Goal: Task Accomplishment & Management: Complete application form

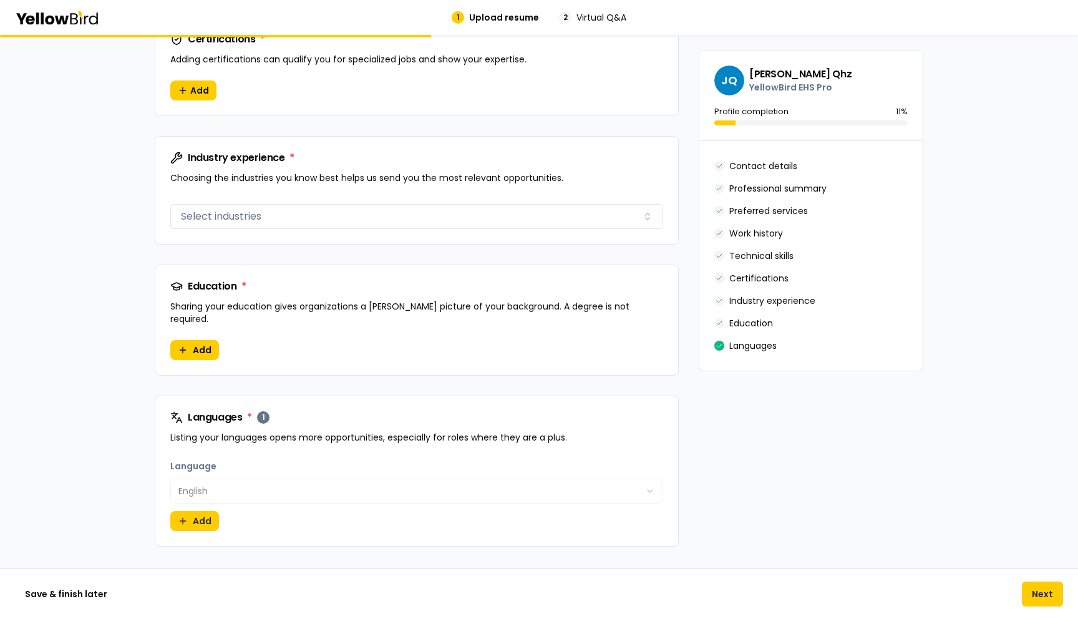
scroll to position [1172, 0]
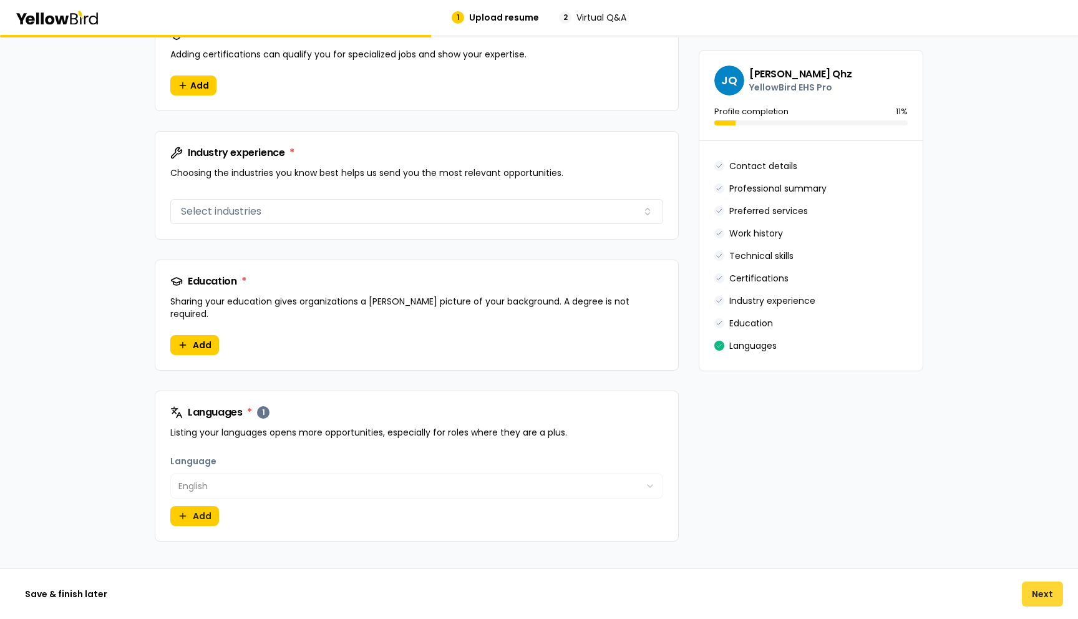
click at [1033, 599] on button "Next" at bounding box center [1041, 593] width 41 height 25
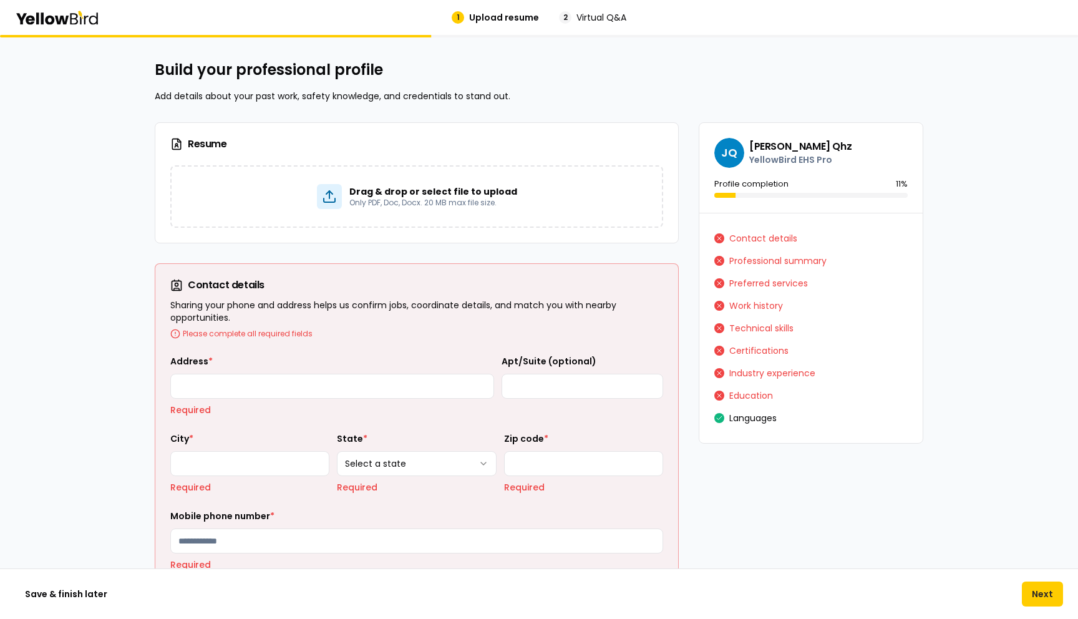
scroll to position [0, 0]
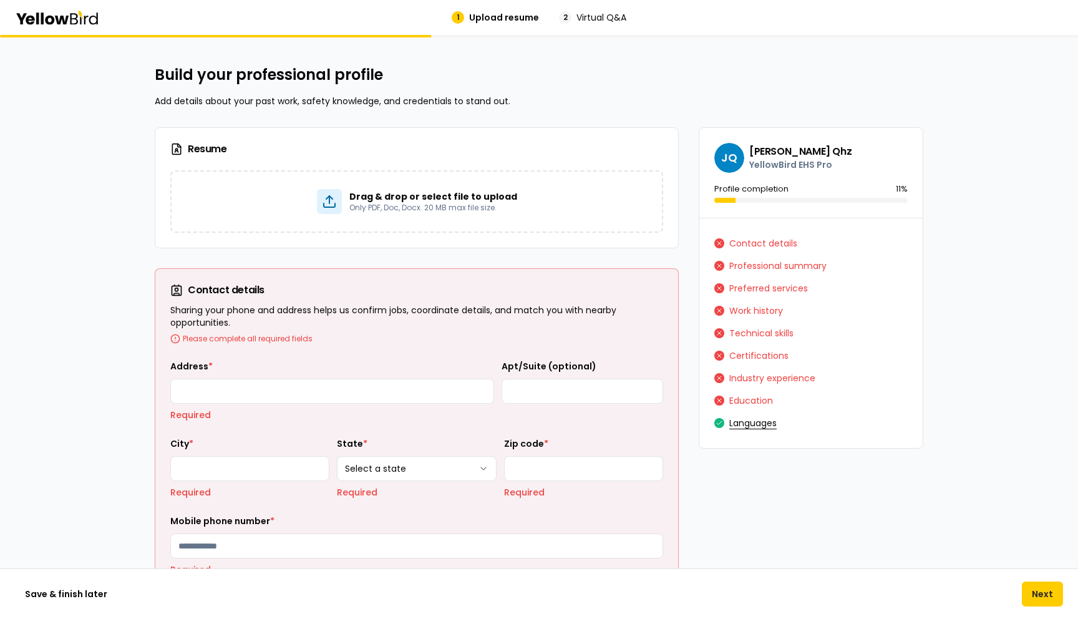
click at [748, 432] on button "Languages" at bounding box center [752, 423] width 47 height 20
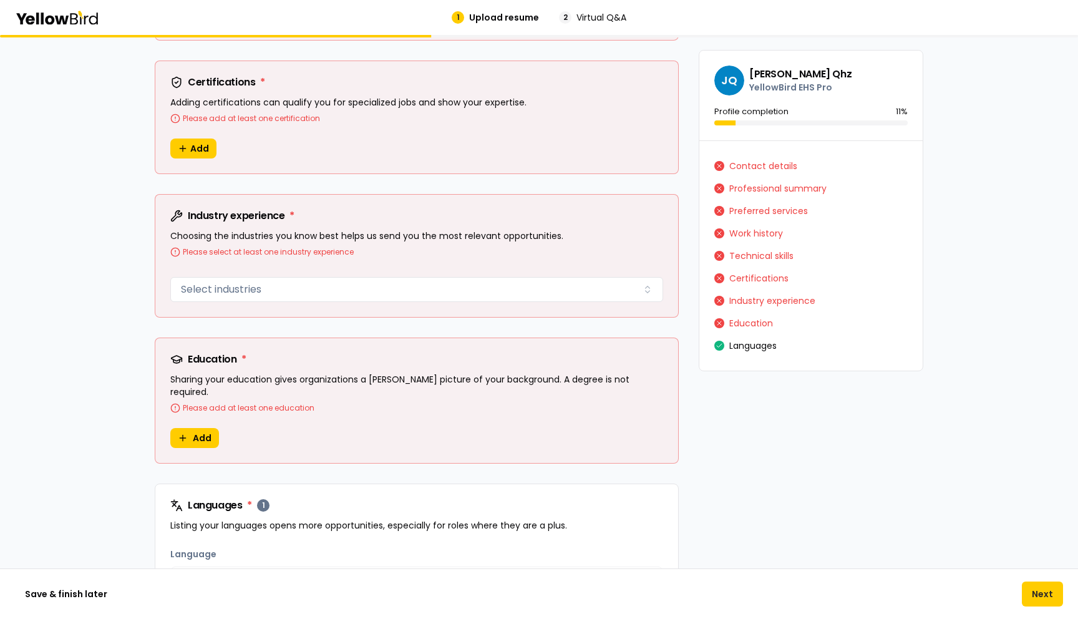
scroll to position [1292, 0]
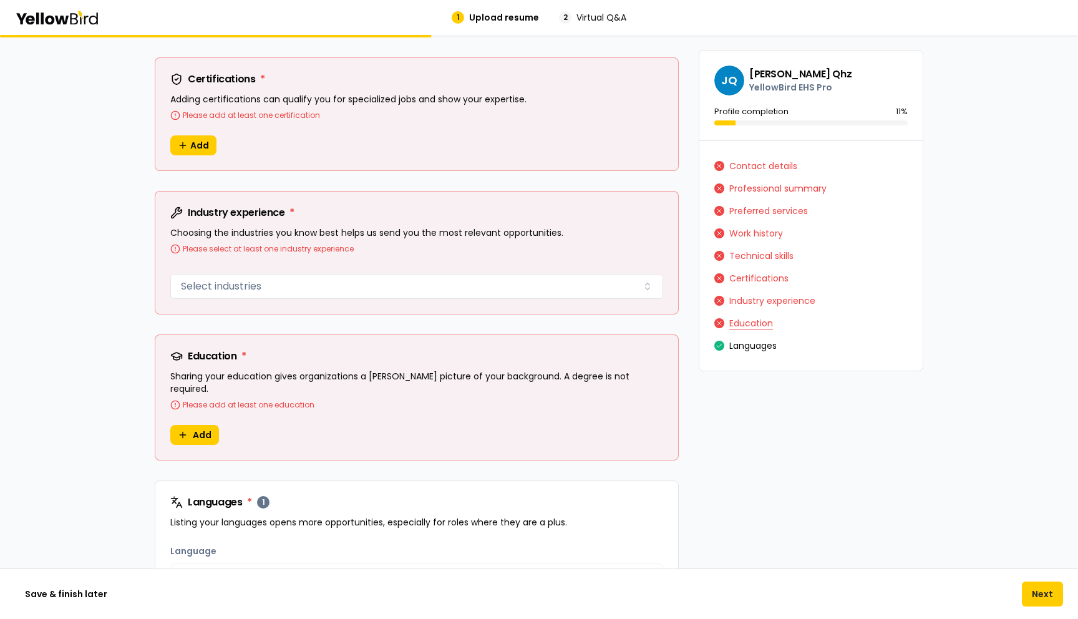
click at [734, 320] on button "Education" at bounding box center [751, 323] width 44 height 20
click at [743, 325] on button "Education" at bounding box center [751, 323] width 44 height 20
click at [751, 300] on button "Industry experience" at bounding box center [772, 301] width 86 height 20
click at [755, 168] on button "Contact details" at bounding box center [763, 166] width 68 height 20
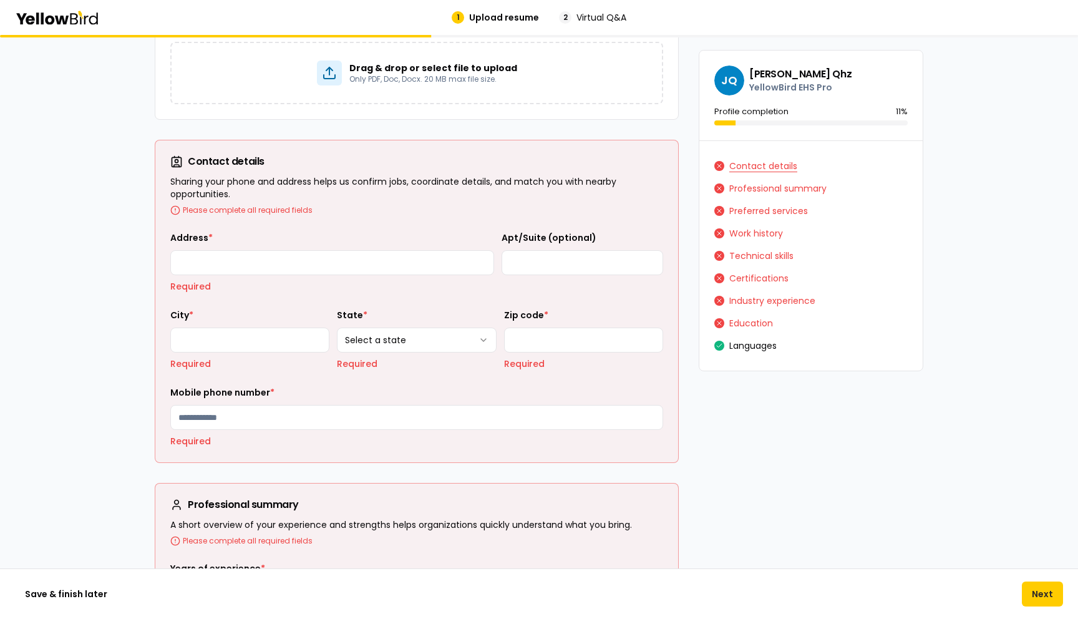
scroll to position [128, 0]
click at [753, 190] on button "Professional summary" at bounding box center [777, 188] width 97 height 20
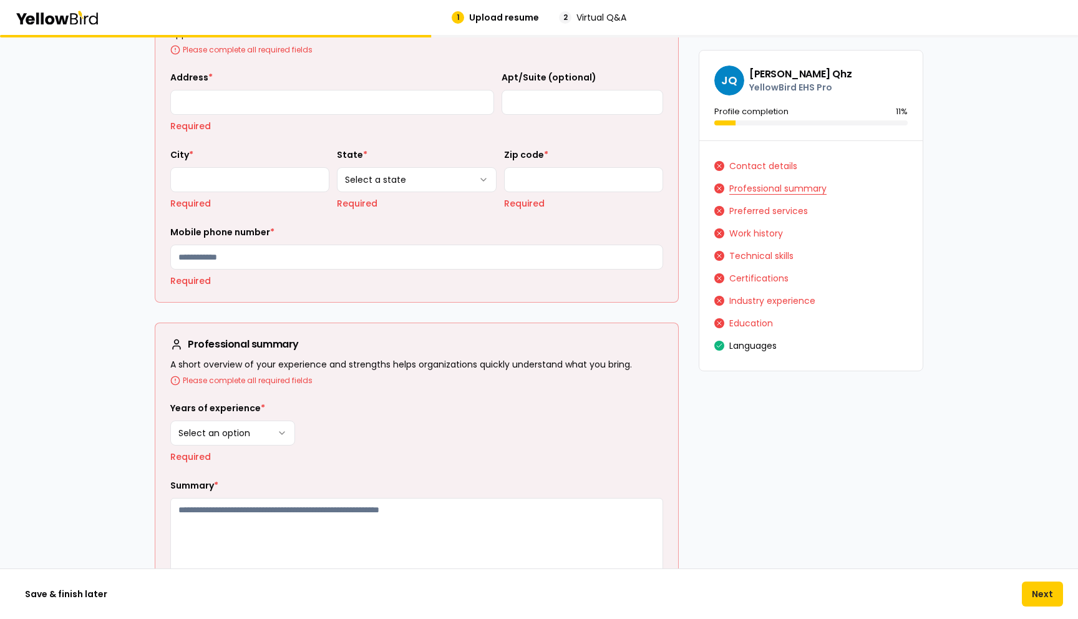
scroll to position [298, 0]
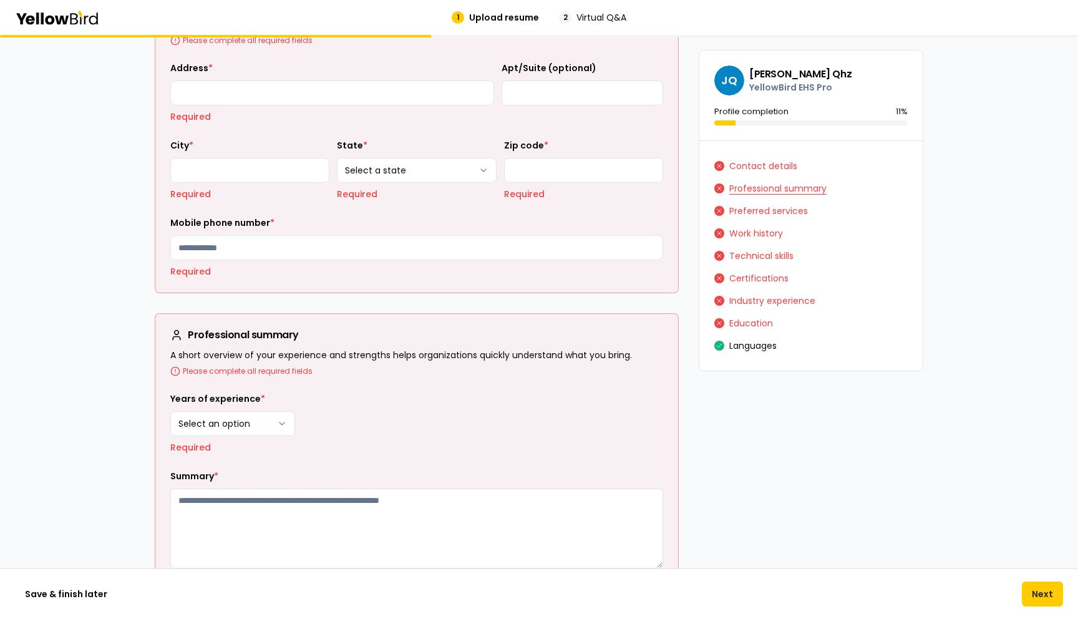
click at [753, 186] on button "Professional summary" at bounding box center [777, 188] width 97 height 20
click at [753, 168] on button "Contact details" at bounding box center [763, 166] width 68 height 20
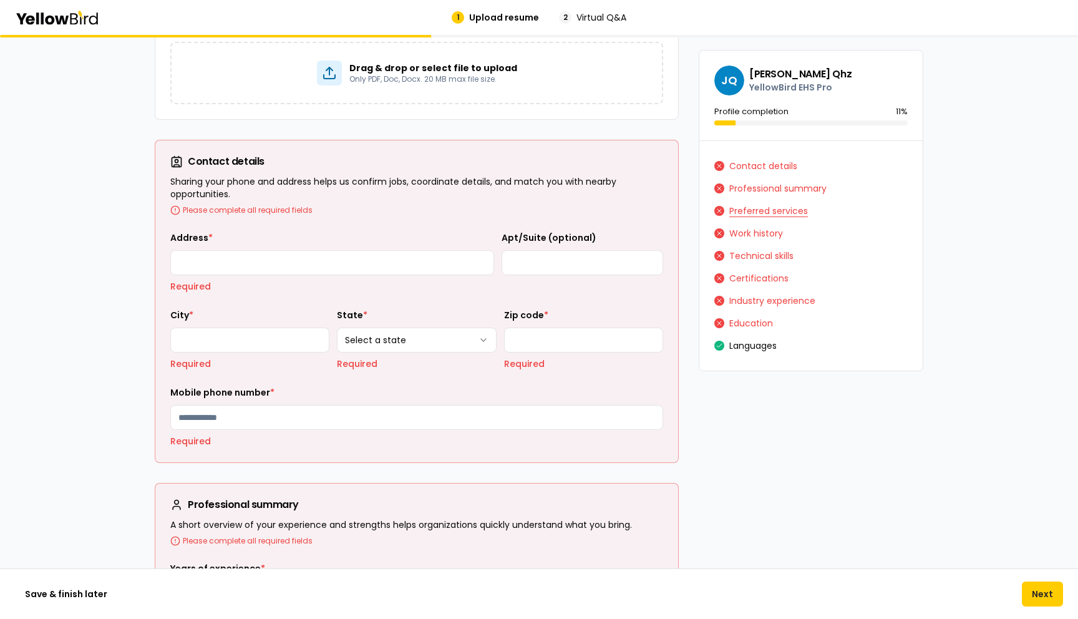
click at [753, 218] on button "Preferred services" at bounding box center [768, 211] width 79 height 20
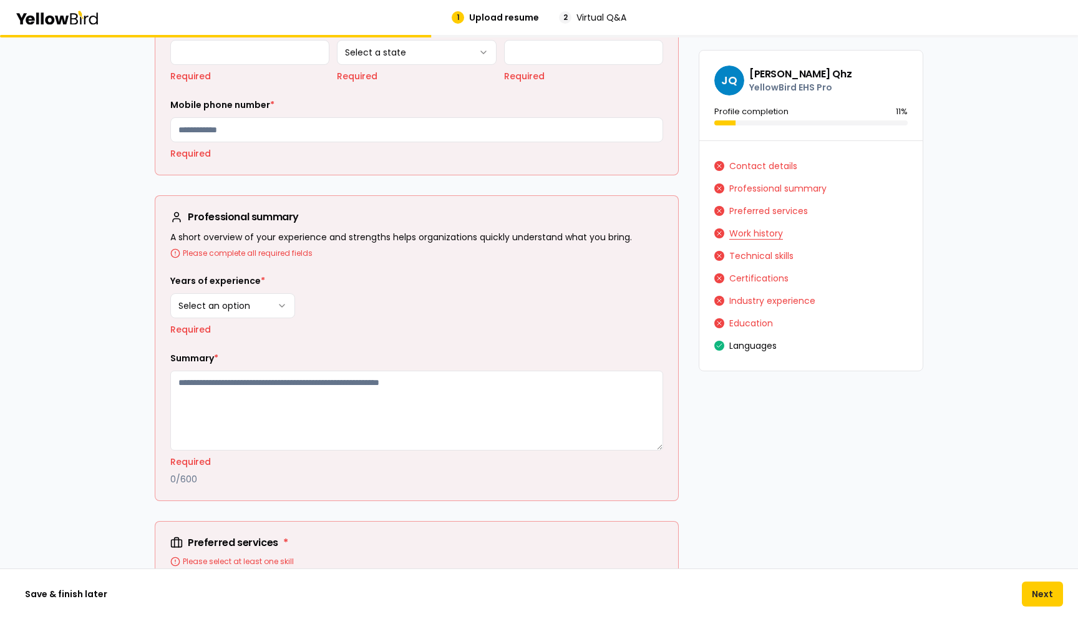
click at [753, 229] on button "Work history" at bounding box center [756, 233] width 54 height 20
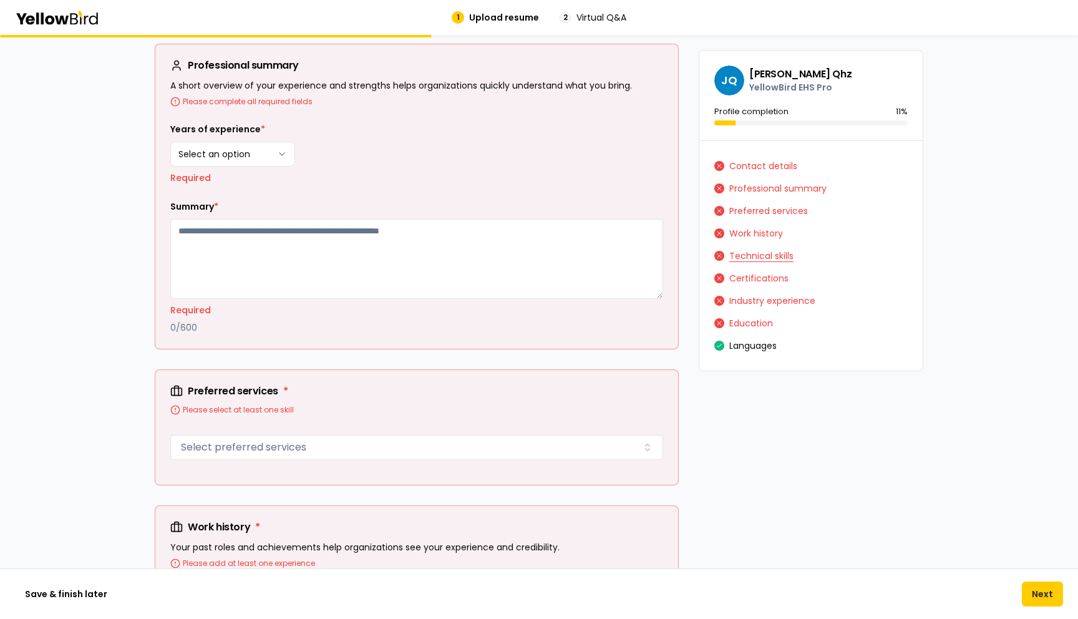
click at [748, 263] on button "Technical skills" at bounding box center [761, 256] width 64 height 20
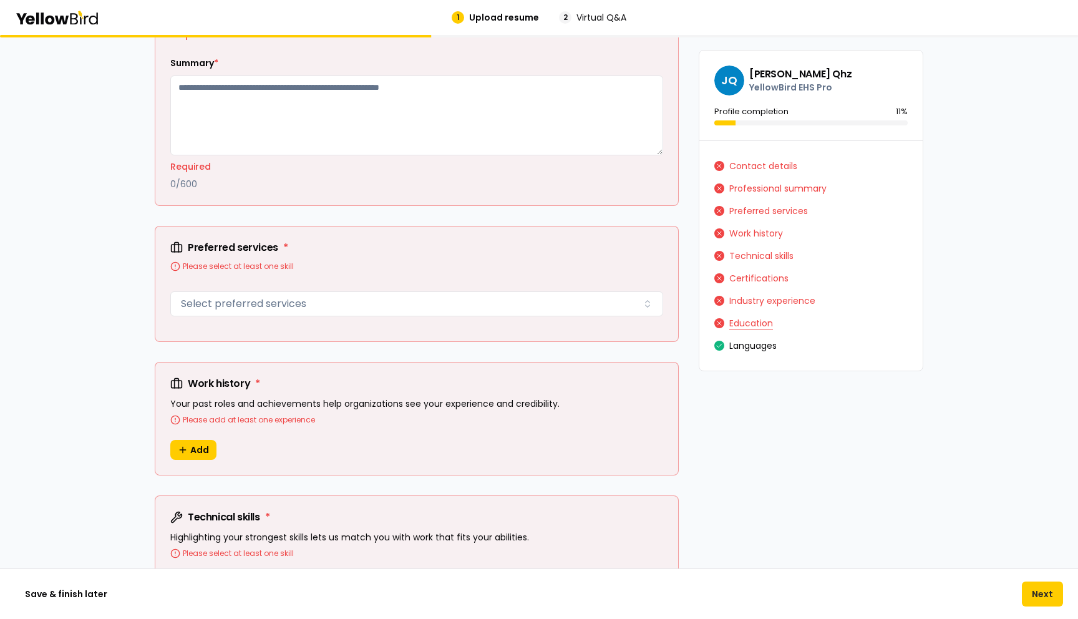
click at [749, 325] on button "Education" at bounding box center [751, 323] width 44 height 20
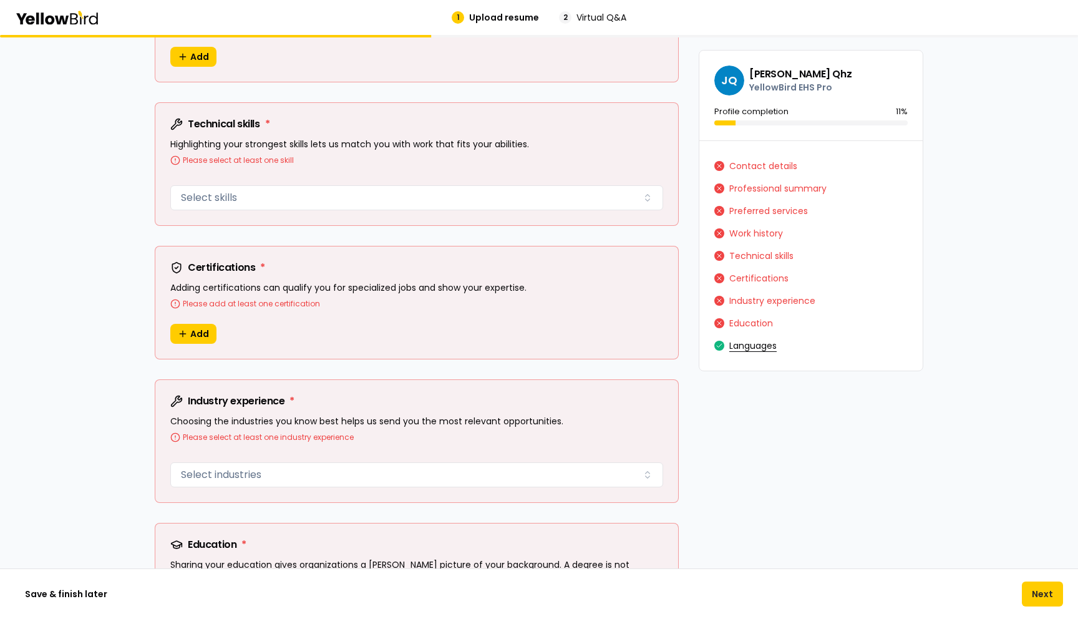
click at [749, 345] on button "Languages" at bounding box center [752, 345] width 47 height 20
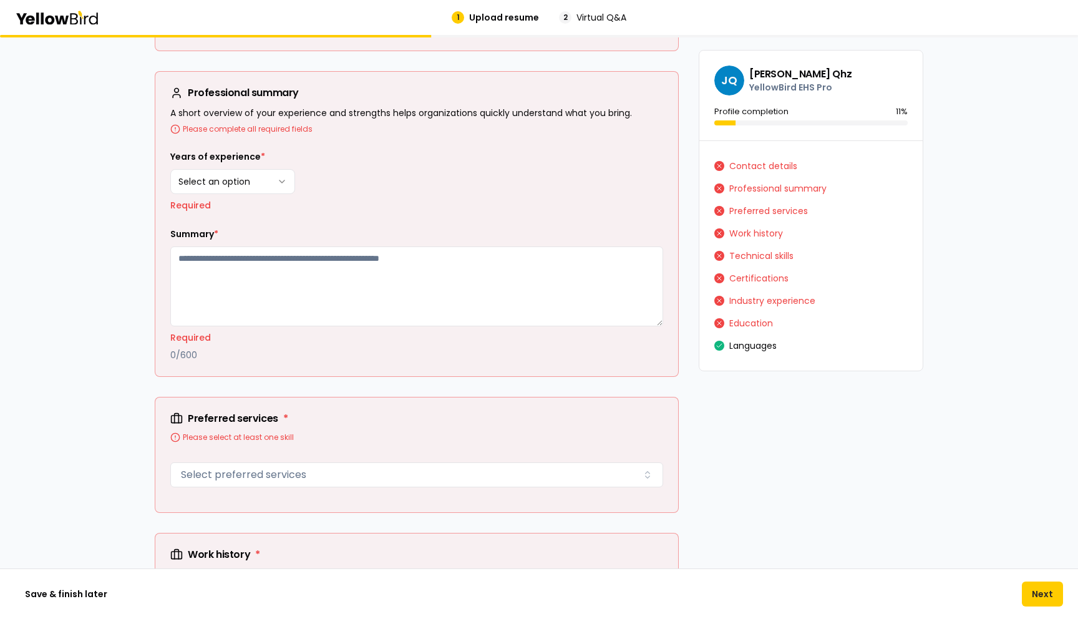
scroll to position [0, 0]
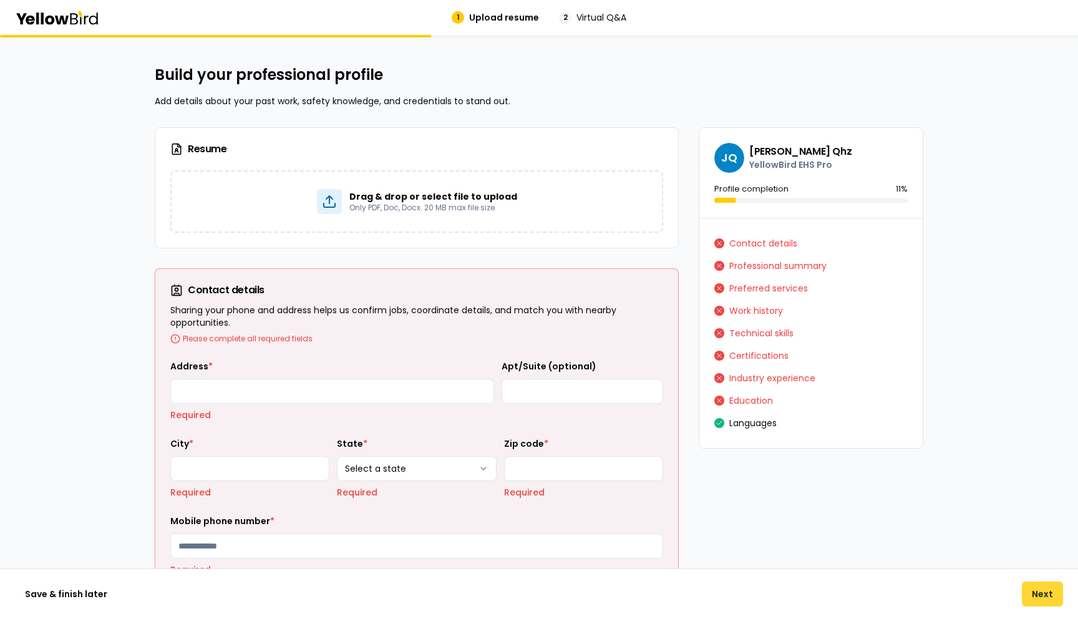
click at [1036, 585] on button "Next" at bounding box center [1041, 593] width 41 height 25
click at [605, 12] on span "Virtual Q&A" at bounding box center [601, 17] width 50 height 12
click at [74, 591] on button "Save & finish later" at bounding box center [66, 593] width 102 height 25
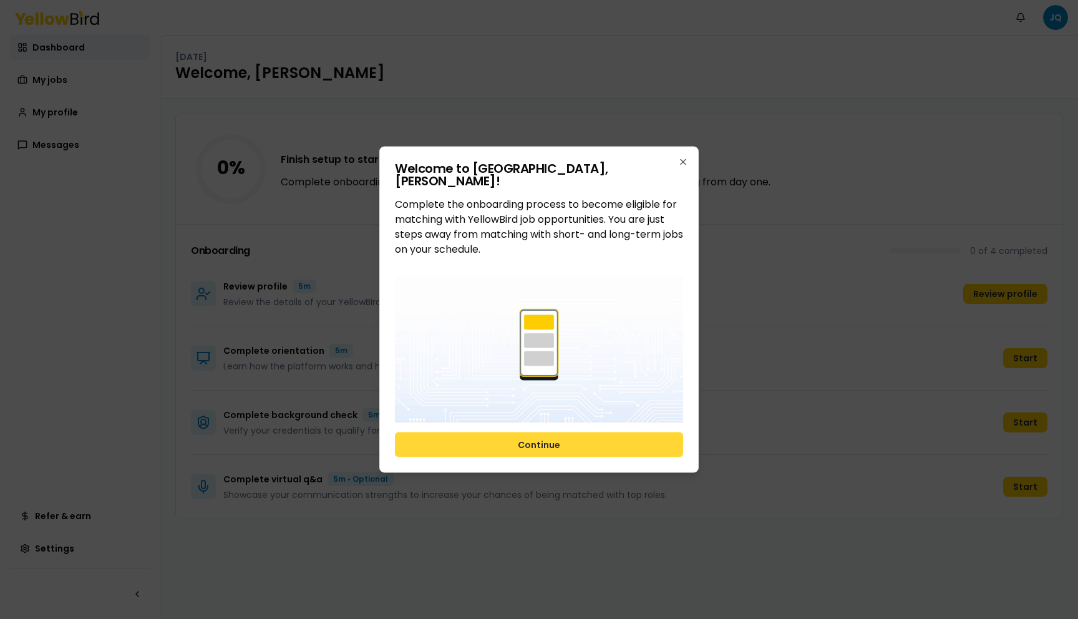
click at [575, 438] on button "Continue" at bounding box center [539, 444] width 288 height 25
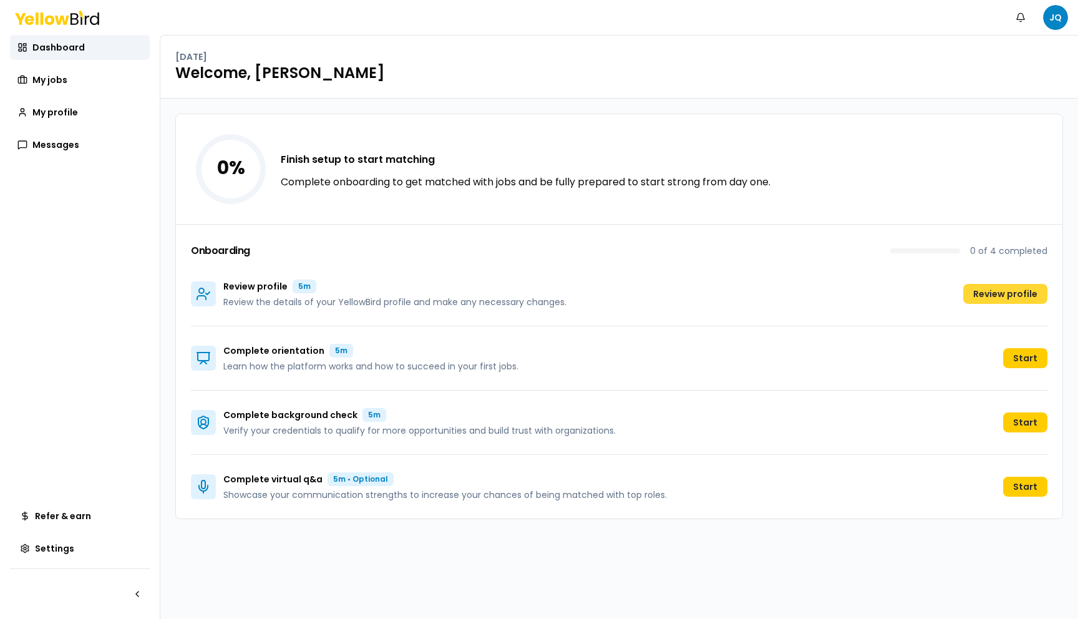
click at [982, 295] on button "Review profile" at bounding box center [1005, 294] width 84 height 20
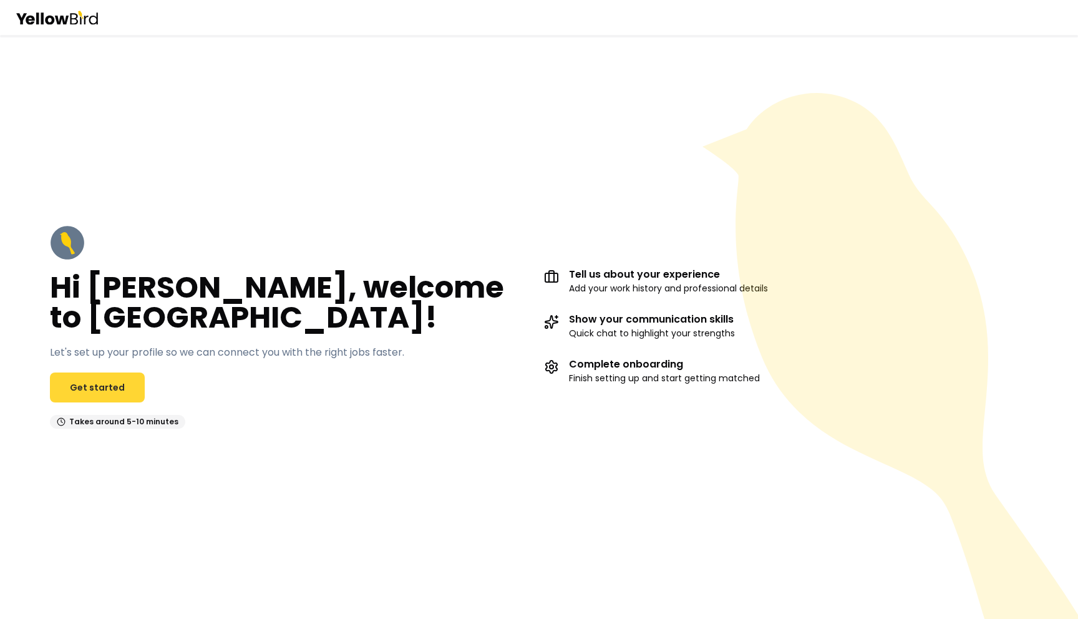
click at [94, 387] on link "Get started" at bounding box center [97, 387] width 95 height 30
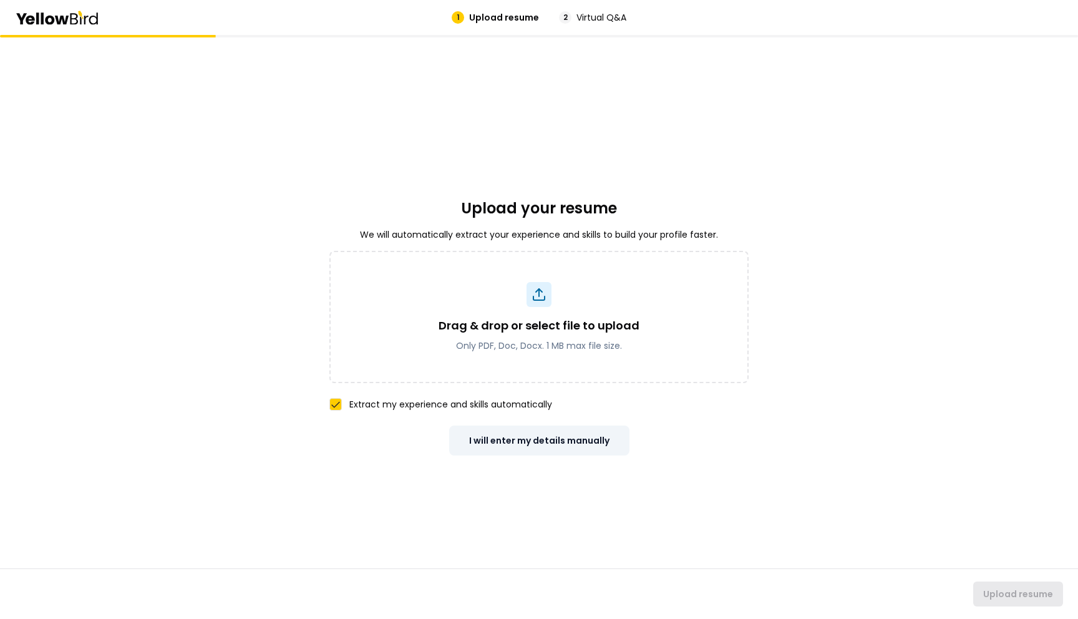
click at [574, 441] on button "I will enter my details manually" at bounding box center [539, 440] width 180 height 30
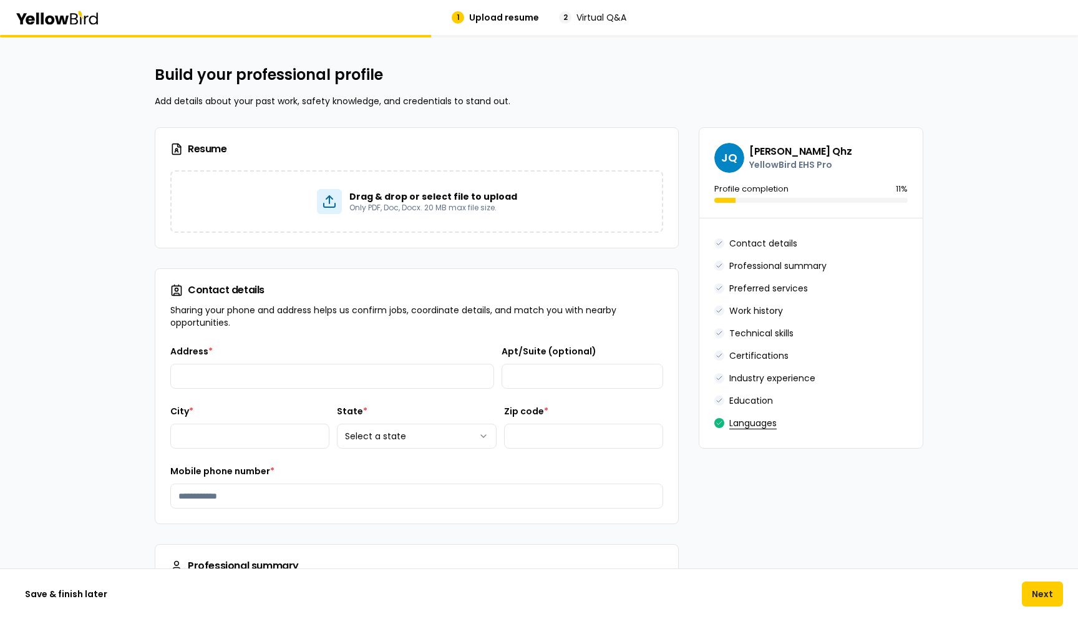
click at [757, 415] on button "Languages" at bounding box center [752, 423] width 47 height 20
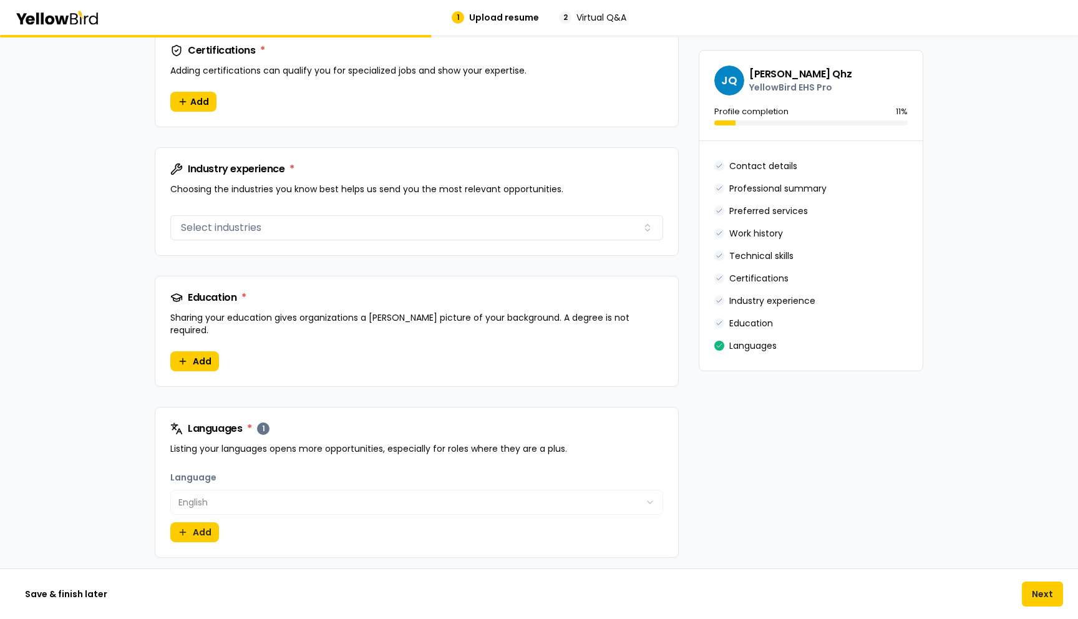
scroll to position [1172, 0]
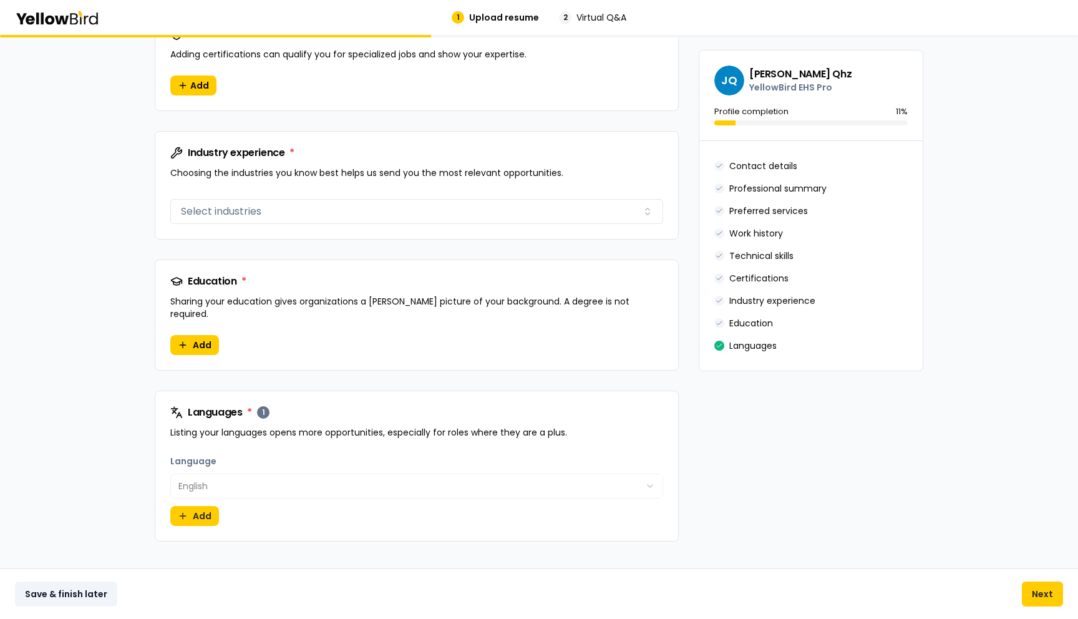
click at [58, 595] on button "Save & finish later" at bounding box center [66, 593] width 102 height 25
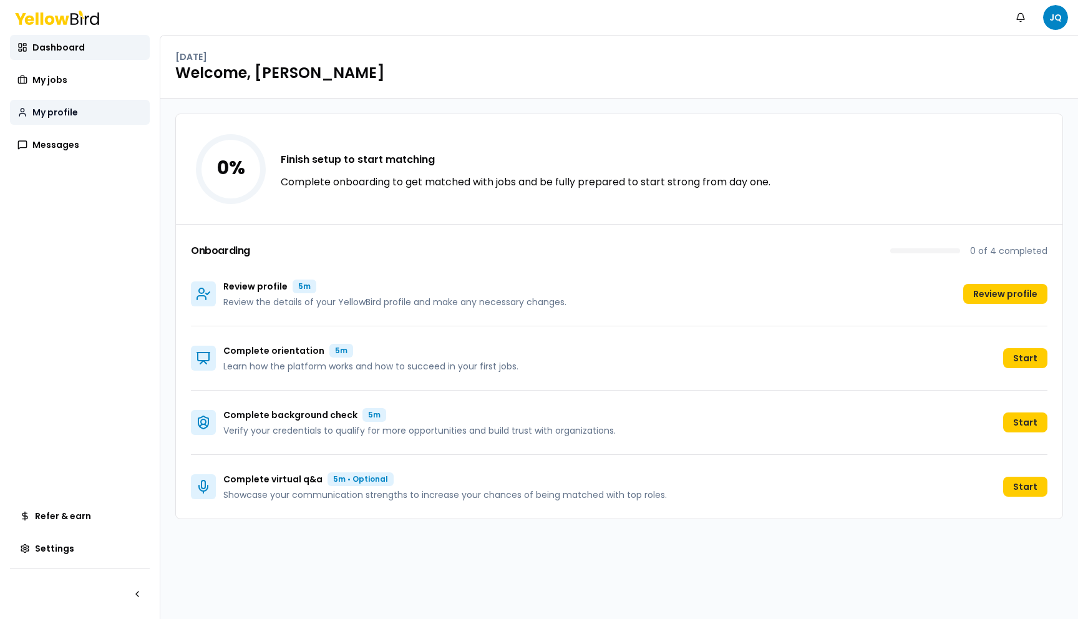
click at [94, 113] on link "My profile" at bounding box center [80, 112] width 140 height 25
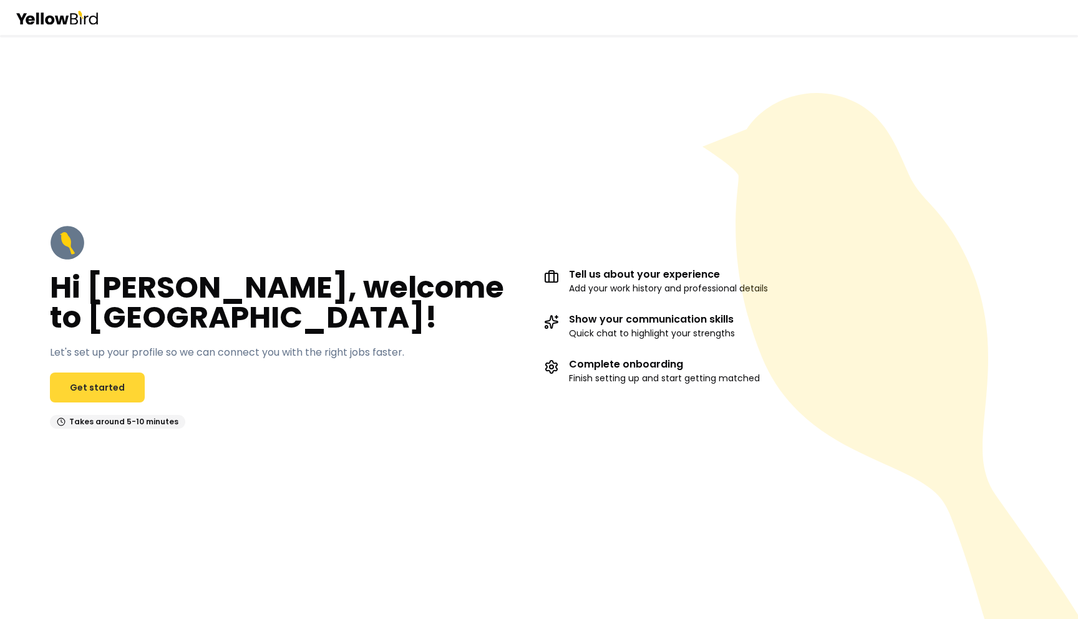
click at [84, 399] on link "Get started" at bounding box center [97, 387] width 95 height 30
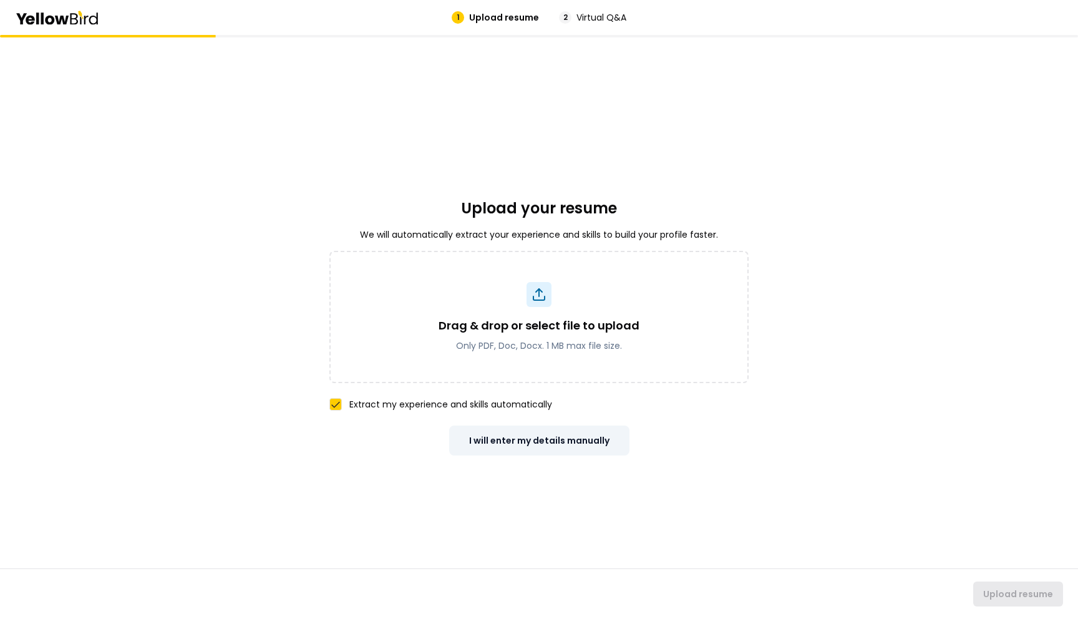
click at [552, 433] on button "I will enter my details manually" at bounding box center [539, 440] width 180 height 30
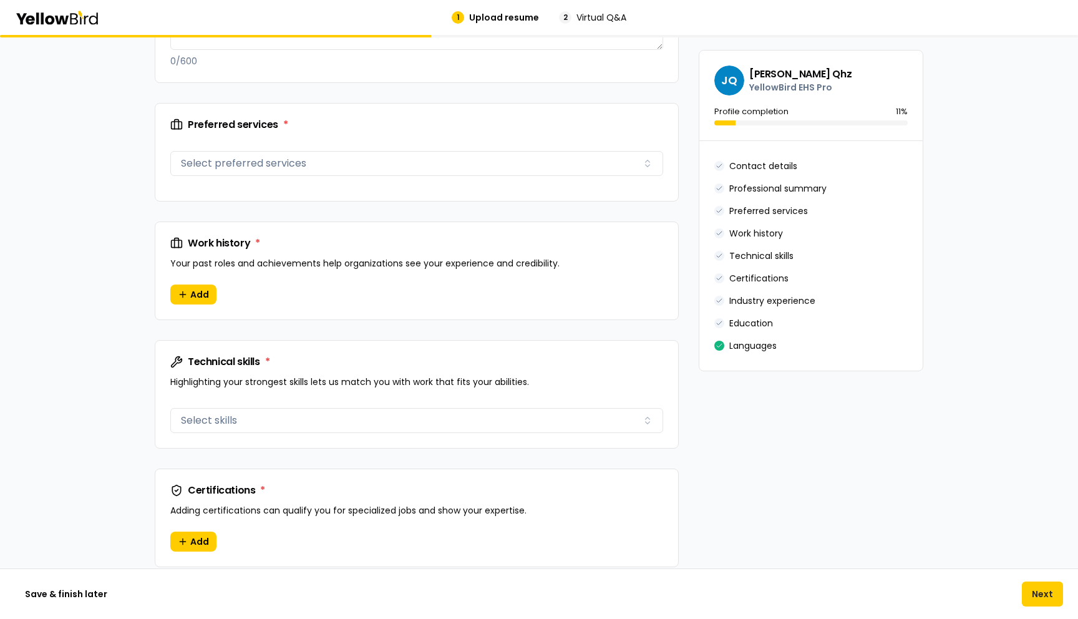
scroll to position [727, 0]
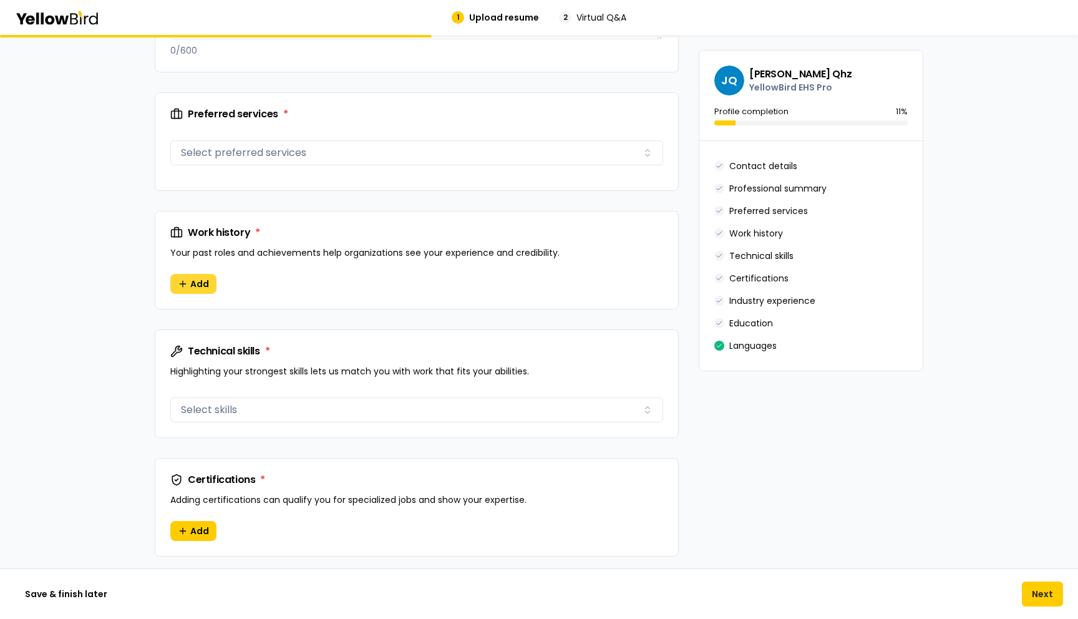
click at [172, 286] on button "Add" at bounding box center [193, 284] width 46 height 20
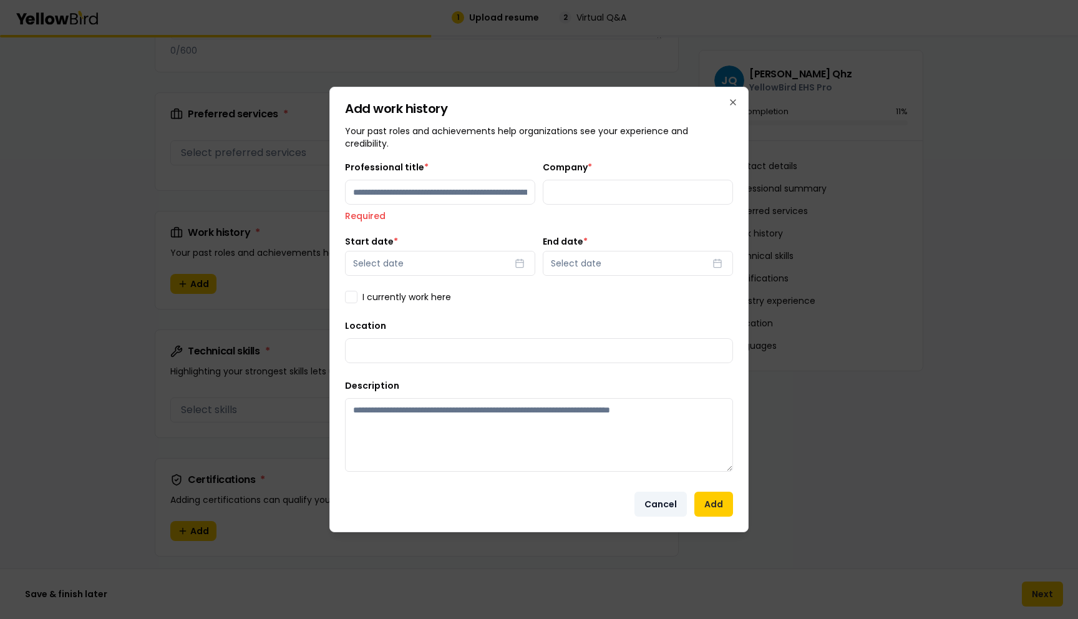
click at [660, 496] on button "Cancel" at bounding box center [660, 503] width 52 height 25
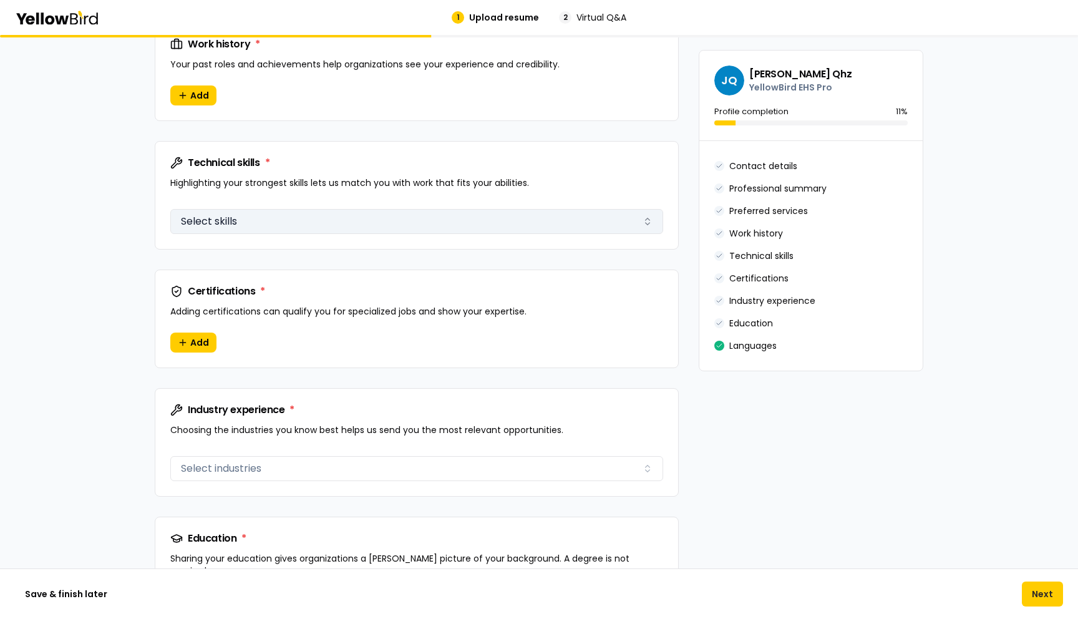
scroll to position [917, 0]
click at [352, 220] on button "Select skills" at bounding box center [416, 219] width 493 height 25
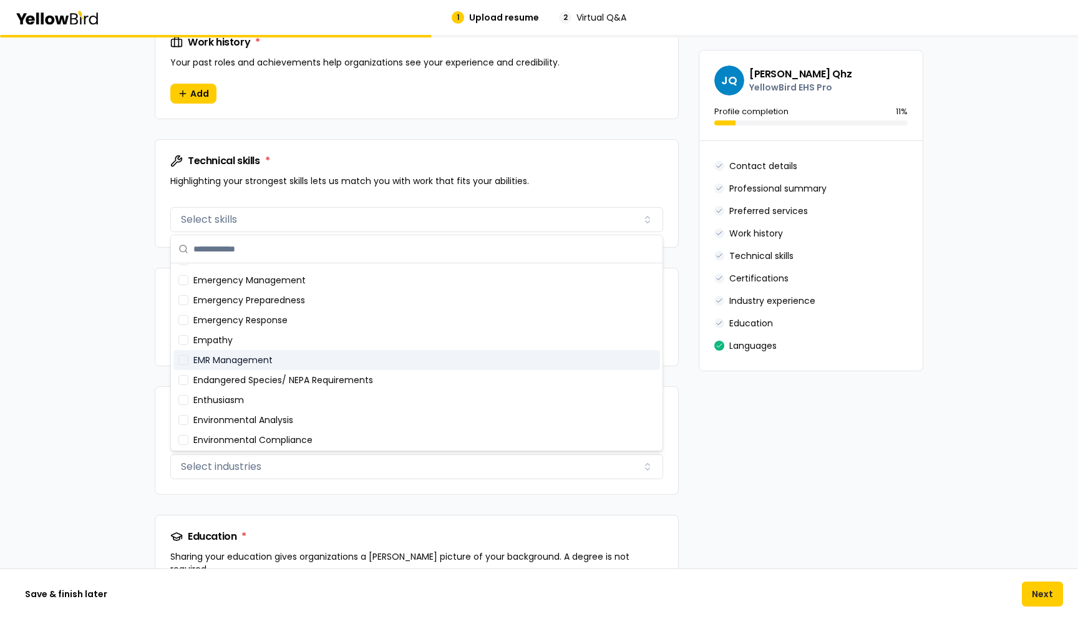
scroll to position [1544, 0]
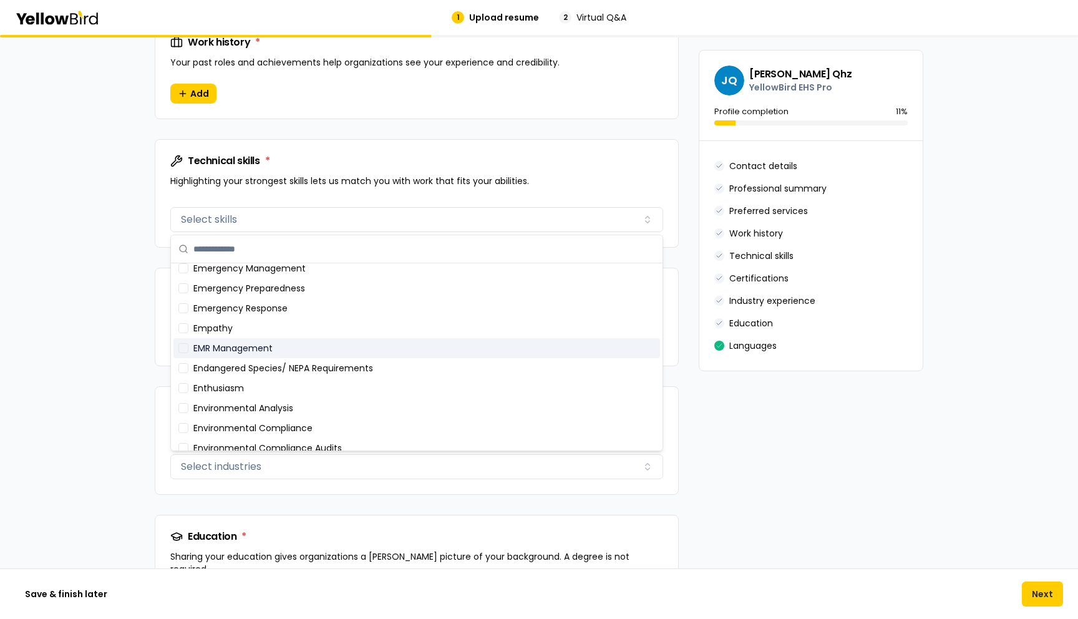
click at [92, 357] on div "**********" at bounding box center [539, 2] width 1078 height 1768
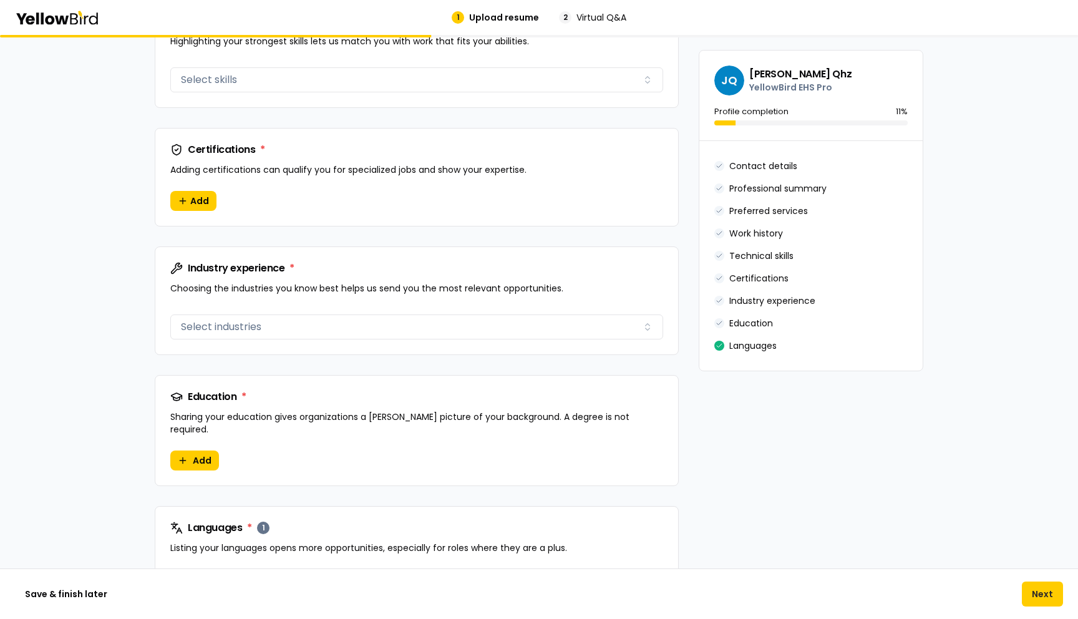
scroll to position [1070, 0]
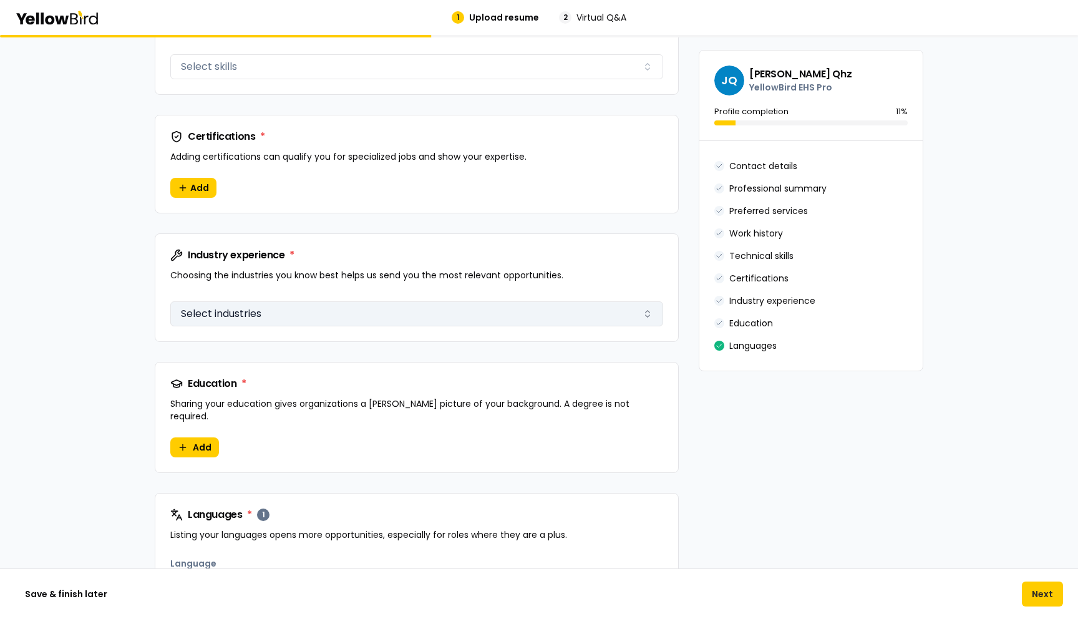
click at [284, 311] on button "Select industries" at bounding box center [416, 313] width 493 height 25
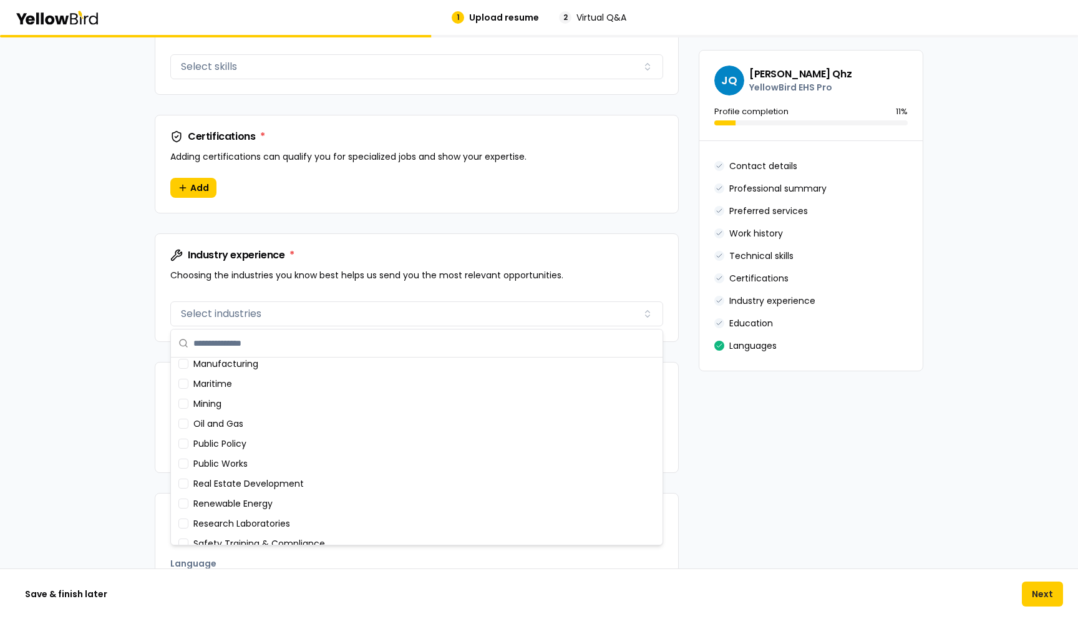
scroll to position [0, 0]
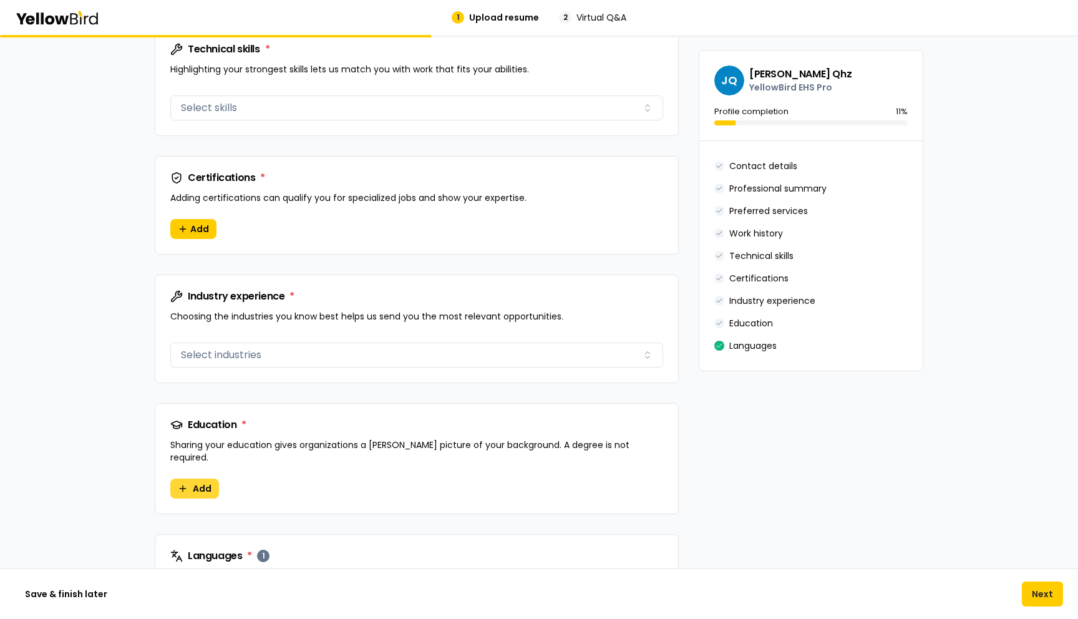
scroll to position [912, 0]
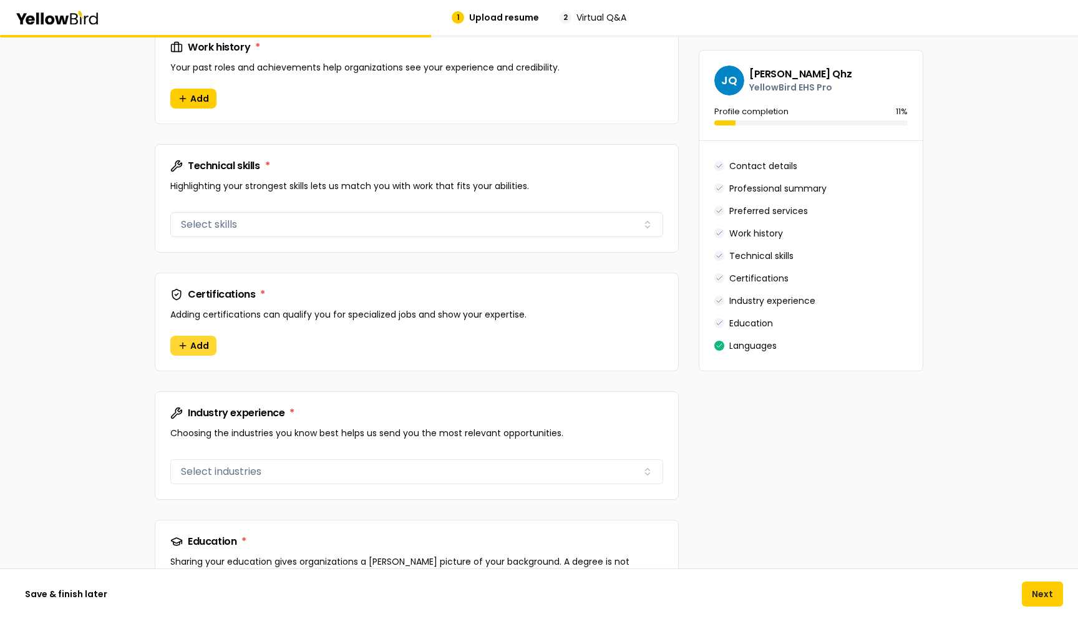
click at [194, 337] on button "Add" at bounding box center [193, 345] width 46 height 20
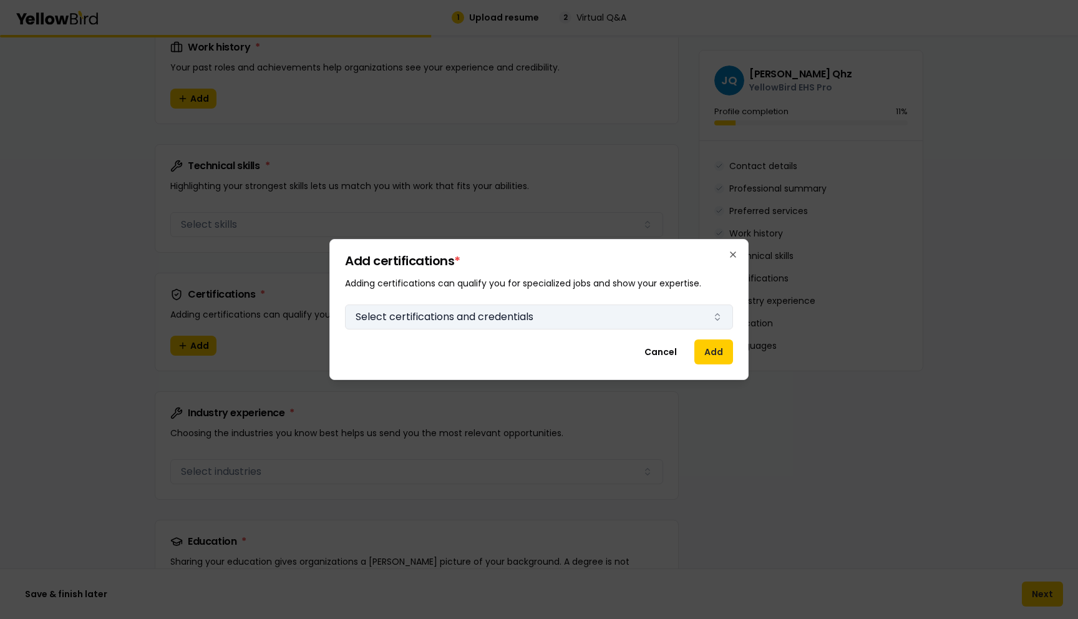
click at [452, 316] on button "Select certifications and credentials" at bounding box center [539, 316] width 388 height 25
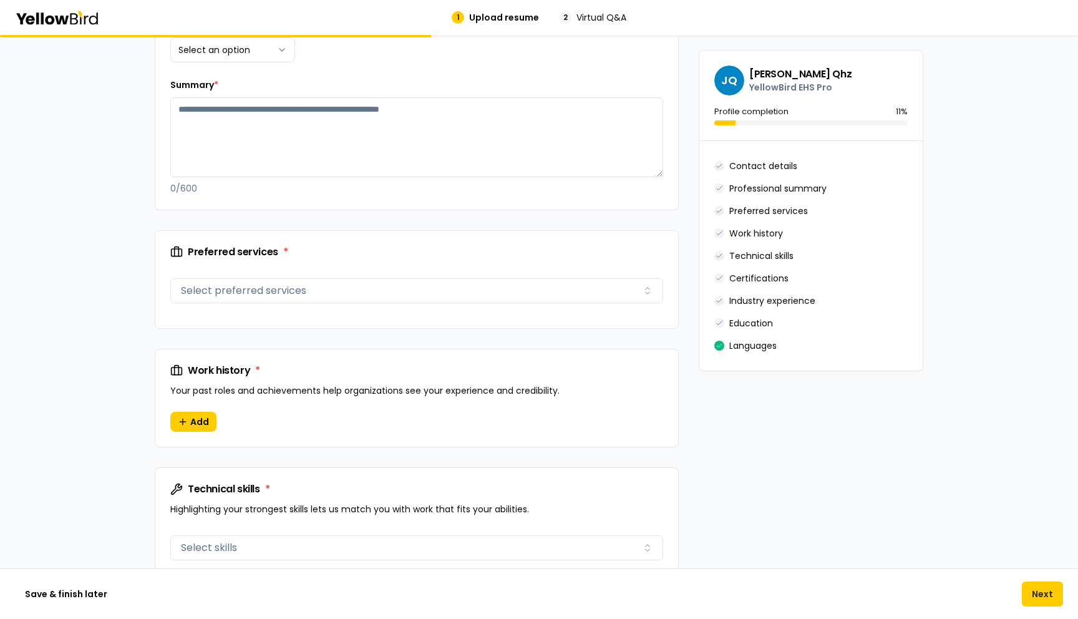
scroll to position [584, 0]
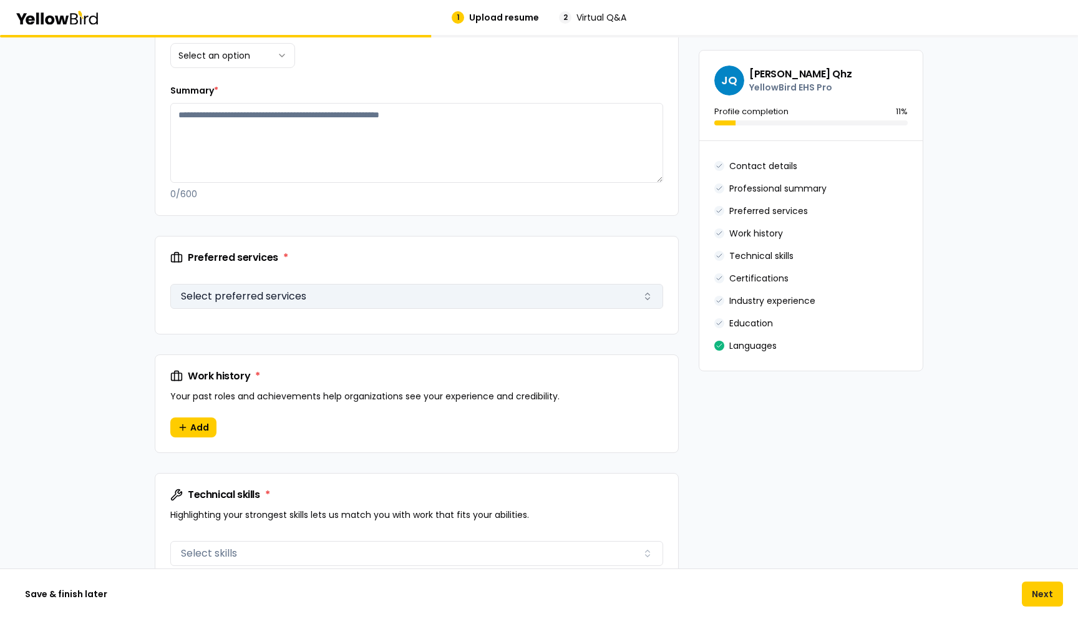
click at [281, 302] on button "Select preferred services" at bounding box center [416, 296] width 493 height 25
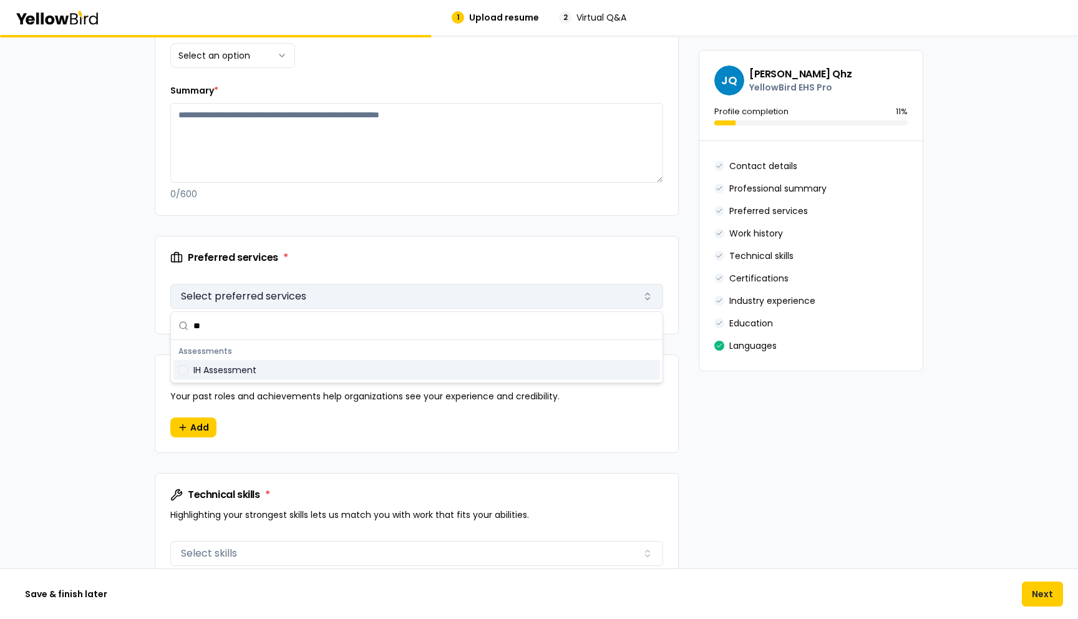
type input "*"
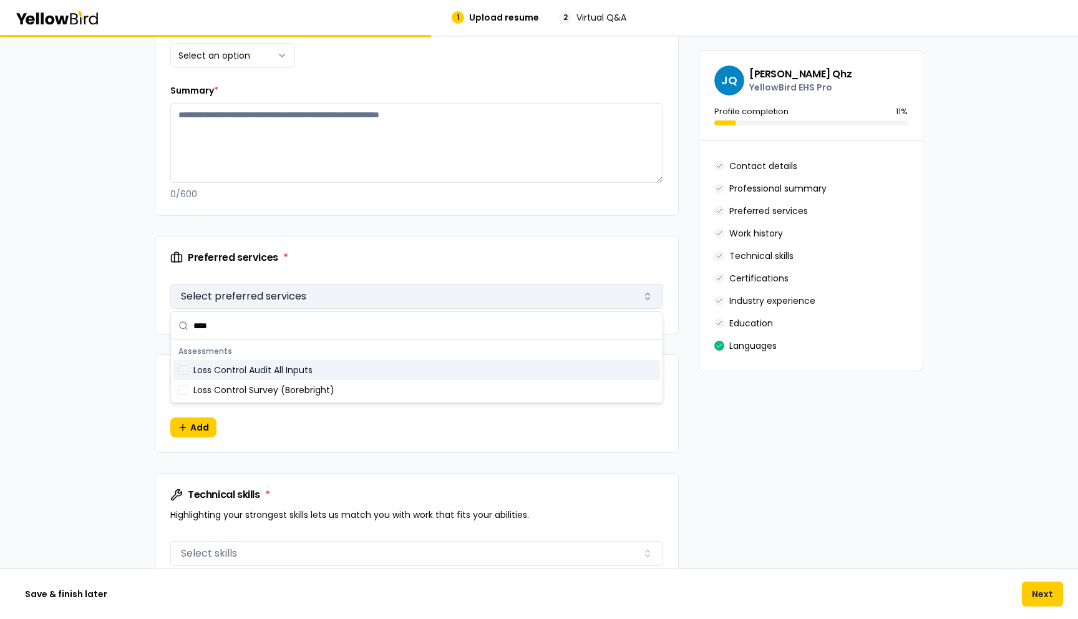
type input "***"
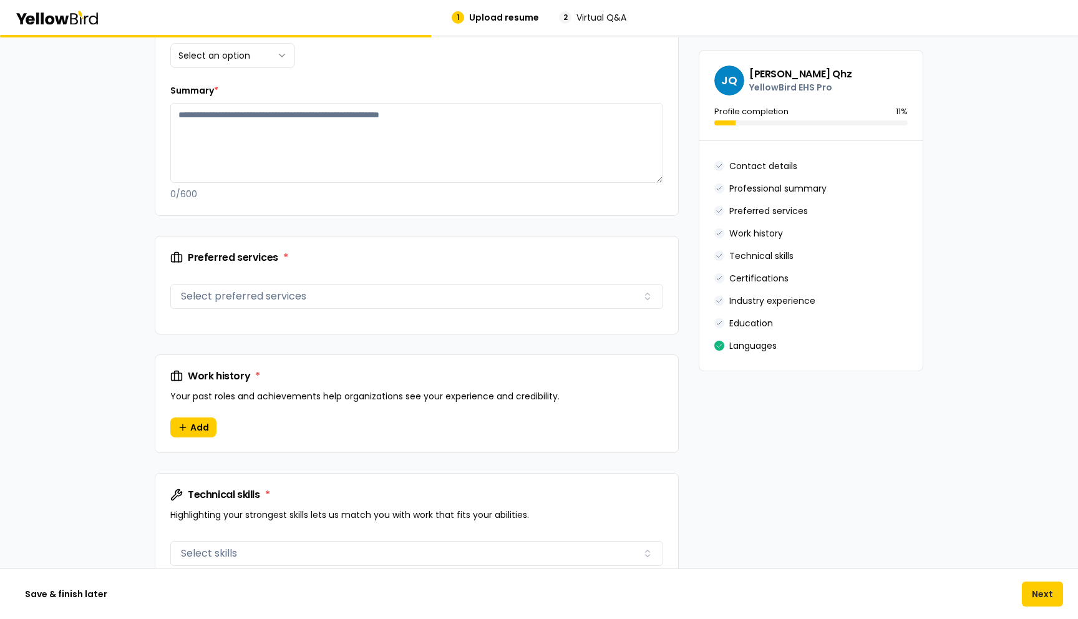
click at [110, 326] on div "**********" at bounding box center [539, 335] width 1078 height 1768
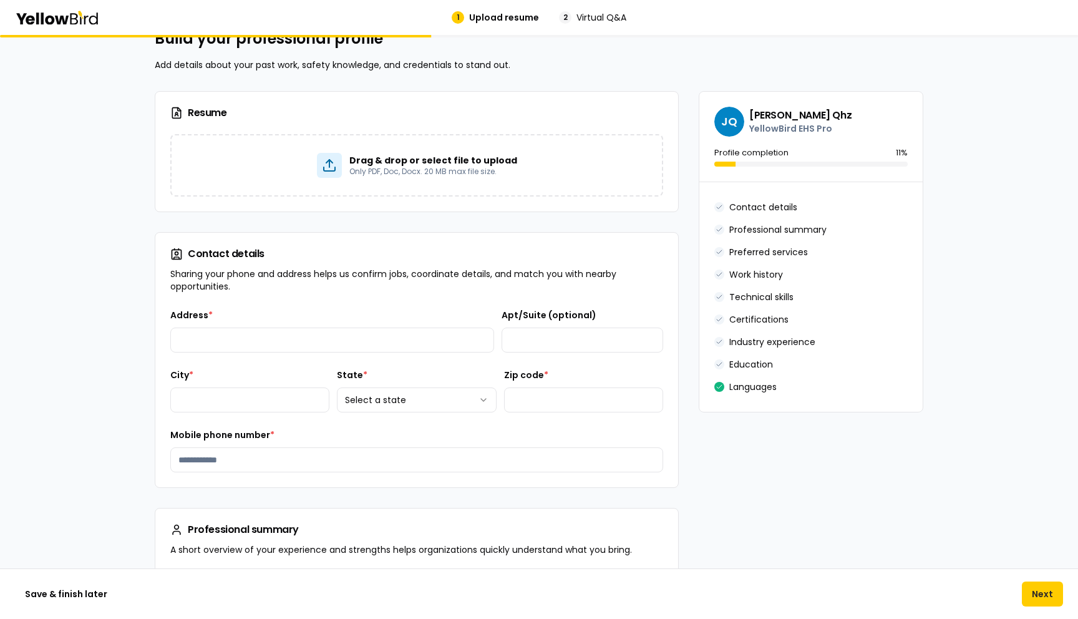
scroll to position [0, 0]
